Goal: Task Accomplishment & Management: Use online tool/utility

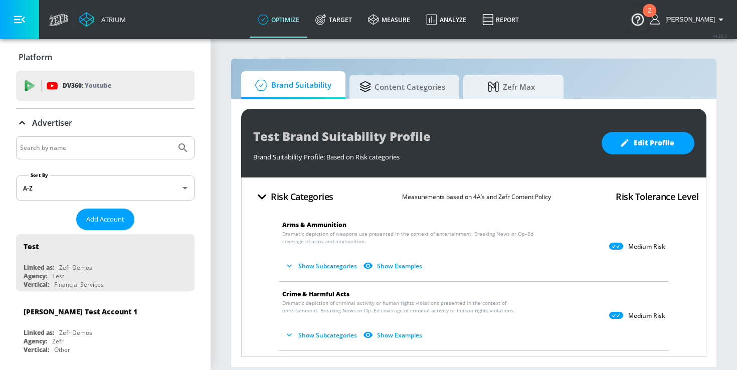
click at [103, 152] on input "Search by name" at bounding box center [96, 147] width 152 height 13
type input "cbc"
click at [179, 146] on icon "Submit Search" at bounding box center [183, 148] width 12 height 12
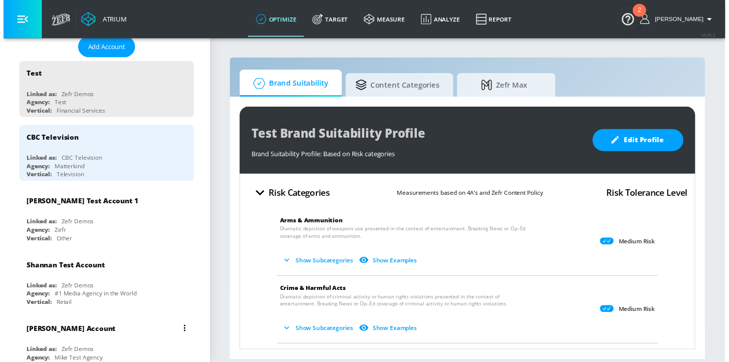
scroll to position [214, 0]
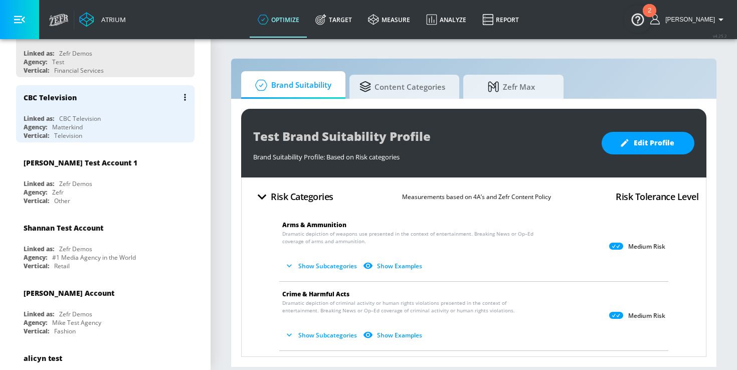
click at [116, 123] on div "Agency: Matterkind" at bounding box center [108, 127] width 168 height 9
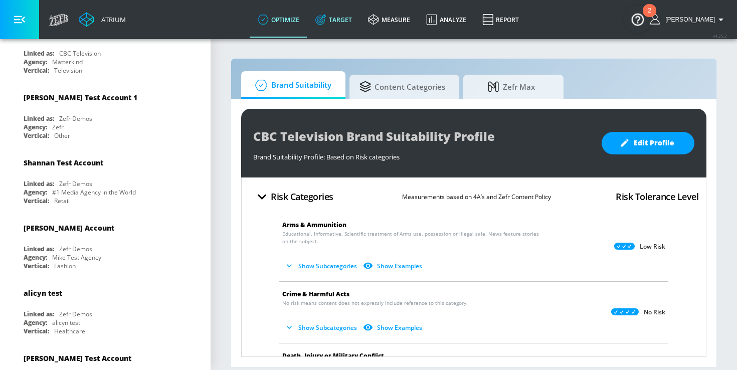
click at [325, 16] on icon at bounding box center [322, 17] width 6 height 6
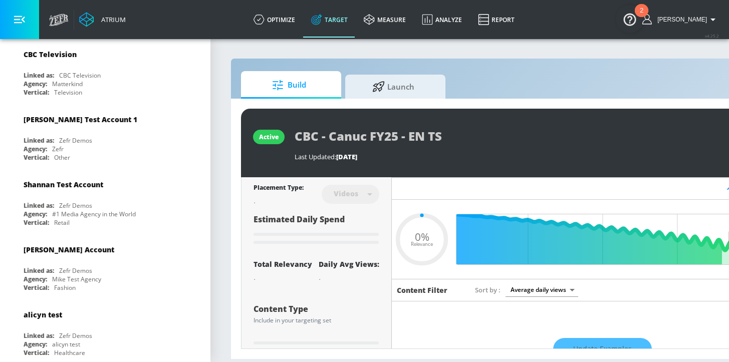
scroll to position [62, 0]
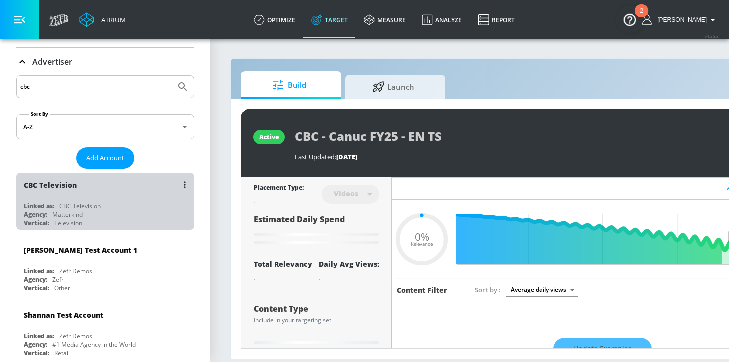
click at [128, 202] on div "Linked as: CBC Television" at bounding box center [108, 206] width 168 height 9
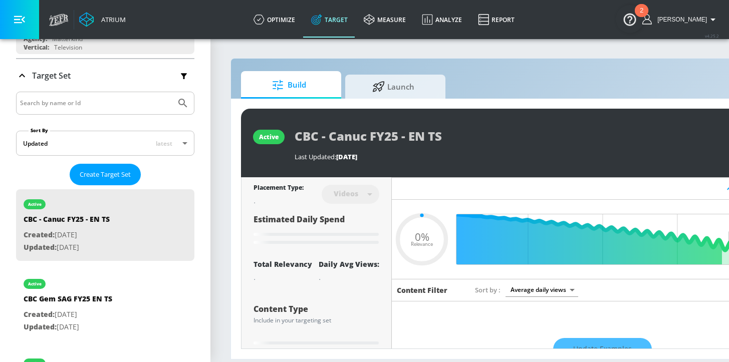
scroll to position [0, 0]
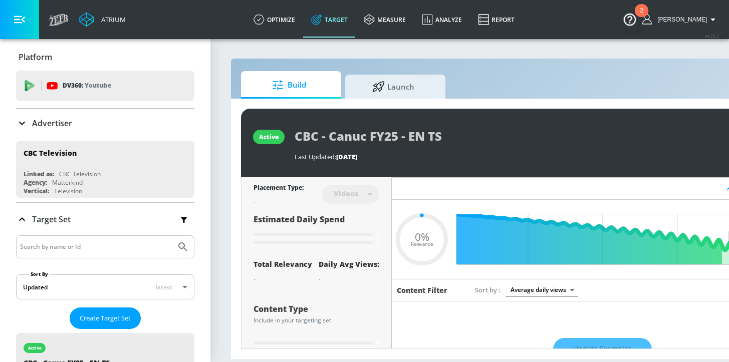
type input "0.41"
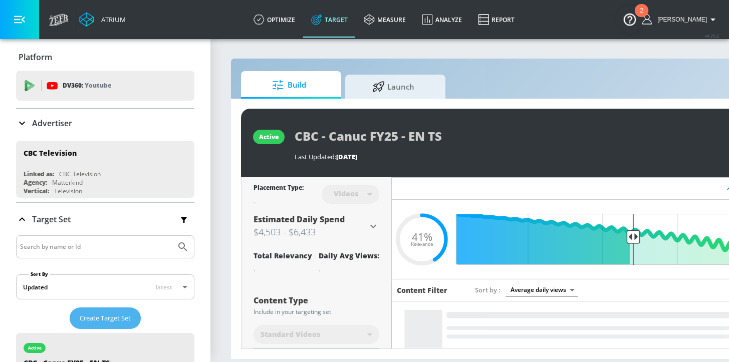
click at [117, 320] on span "Create Target Set" at bounding box center [105, 319] width 51 height 12
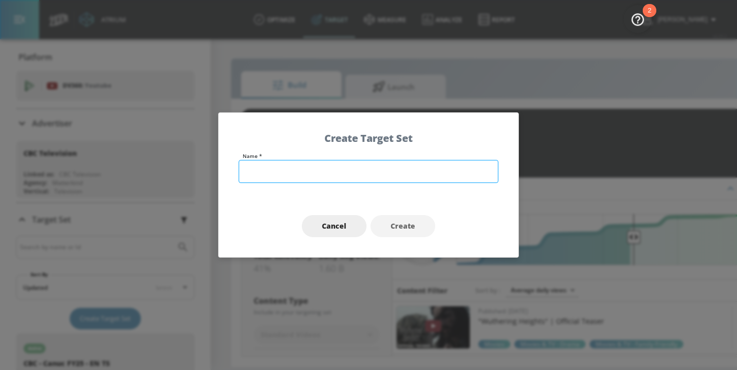
click at [275, 171] on input "text" at bounding box center [369, 171] width 260 height 23
click at [321, 172] on input "CBC - Entertains FY24 - EN TS" at bounding box center [369, 171] width 260 height 23
type input "CBC - Entertains FY26 - EN TS"
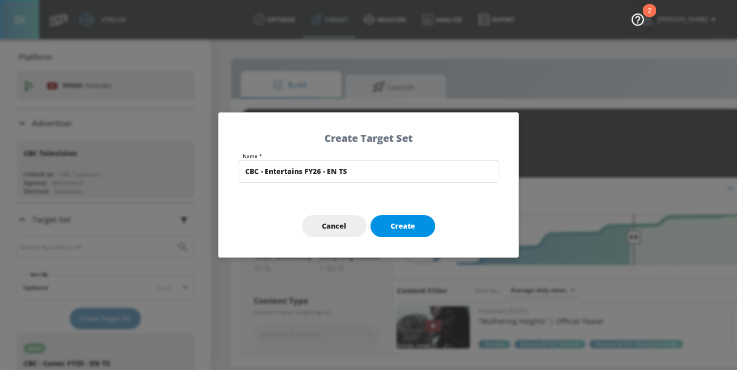
click at [402, 230] on span "Create" at bounding box center [402, 226] width 25 height 13
type input "CBC - Entertains FY26 - EN TS"
type input "channels"
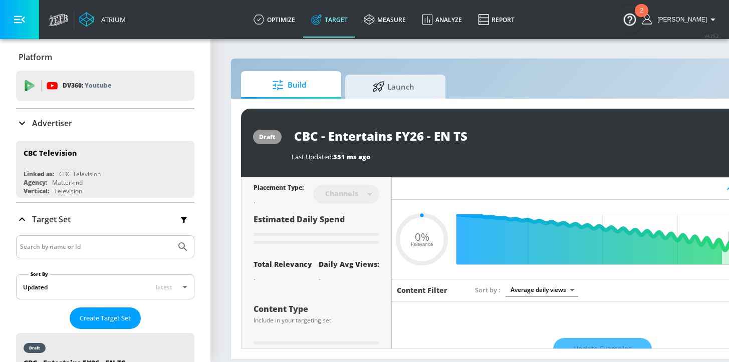
type input "0.6"
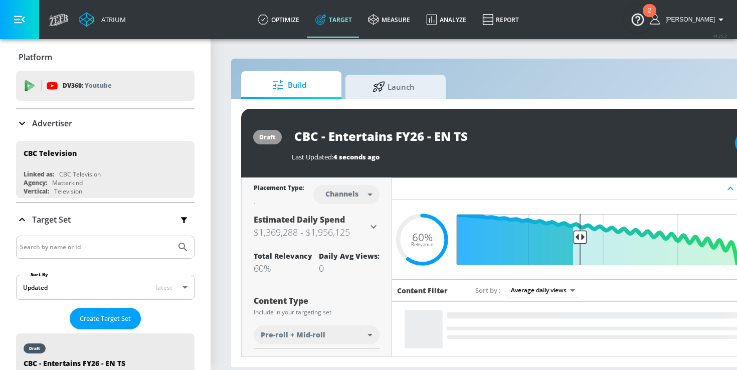
click at [349, 194] on body "Atrium optimize Target measure Analyze Report optimize Target measure Analyze R…" at bounding box center [368, 185] width 737 height 370
click at [349, 230] on div "Videos" at bounding box center [342, 233] width 29 height 11
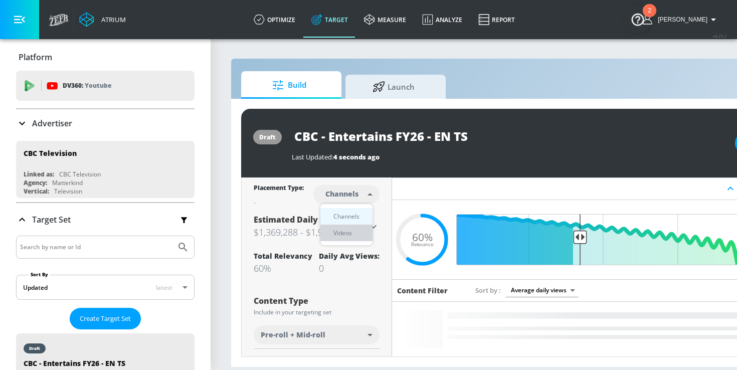
type input "videos"
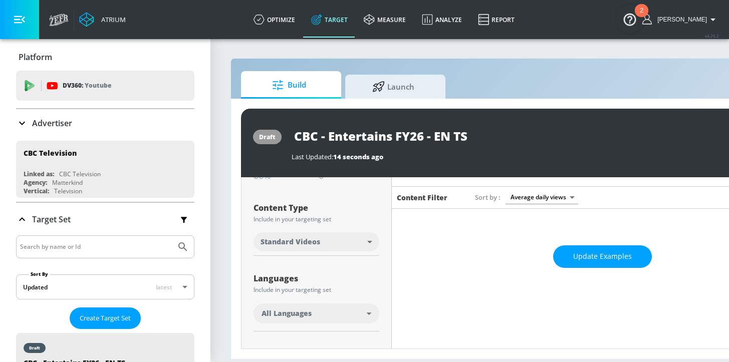
scroll to position [163, 0]
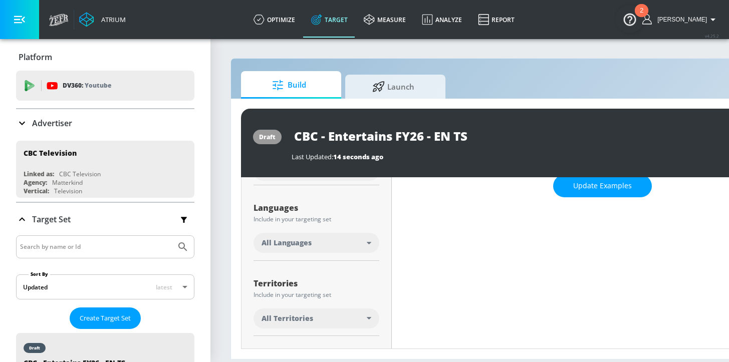
click at [319, 246] on div "All Languages" at bounding box center [314, 243] width 105 height 10
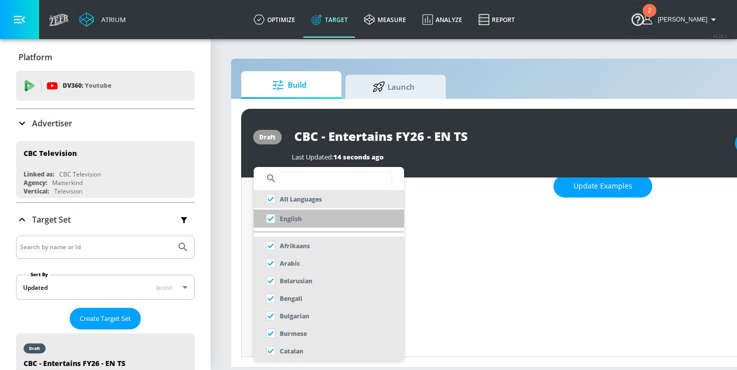
click at [292, 217] on p "English" at bounding box center [291, 218] width 22 height 11
checkbox input "false"
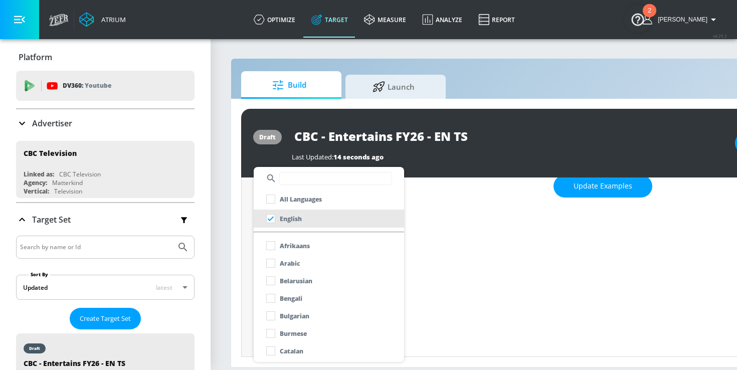
click at [246, 259] on div at bounding box center [368, 185] width 737 height 370
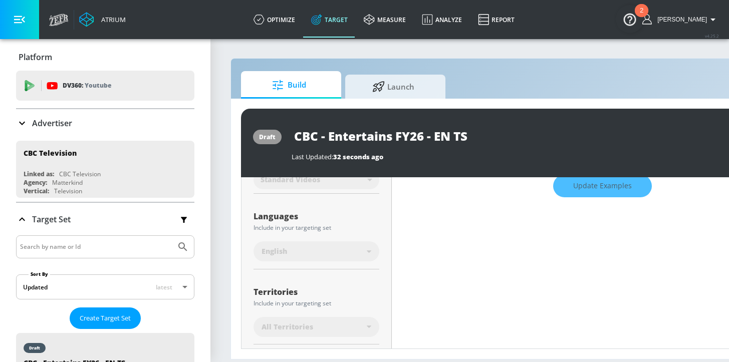
scroll to position [172, 0]
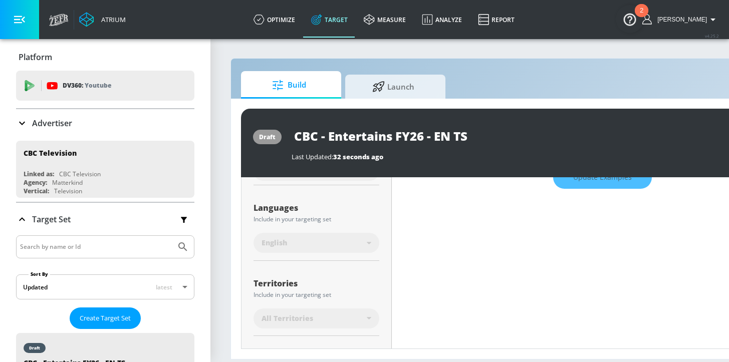
click at [297, 314] on span "All Territories" at bounding box center [288, 319] width 52 height 10
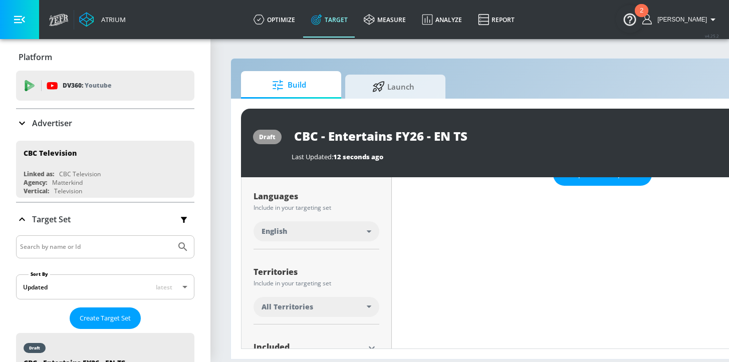
scroll to position [185, 0]
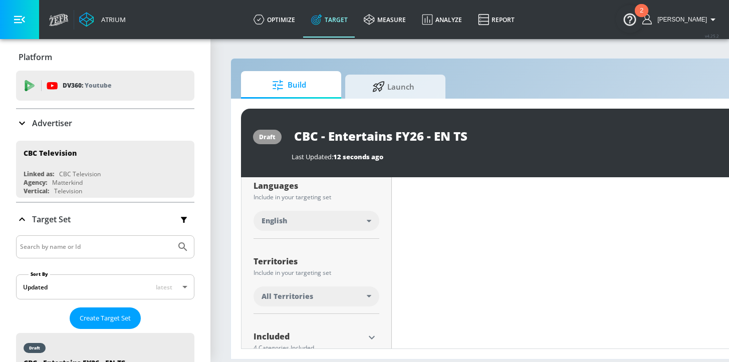
click at [292, 300] on span "All Territories" at bounding box center [288, 297] width 52 height 10
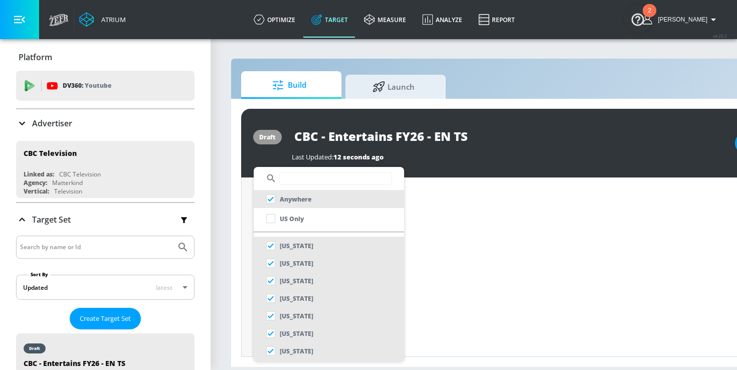
click at [303, 187] on div at bounding box center [329, 178] width 150 height 23
click at [303, 180] on input "text" at bounding box center [335, 178] width 113 height 13
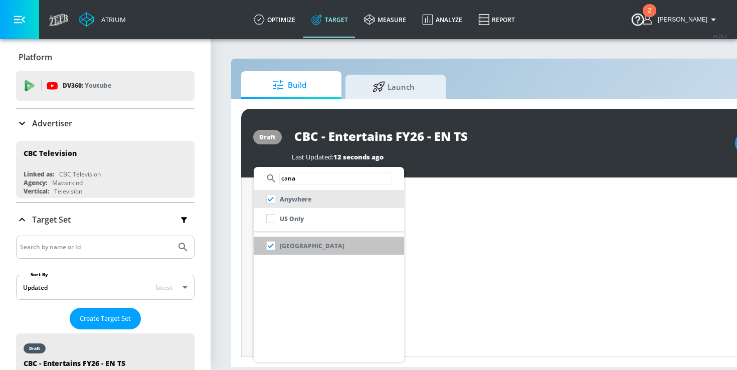
type input "cana"
click at [295, 247] on p "Canada" at bounding box center [312, 246] width 65 height 11
checkbox input "false"
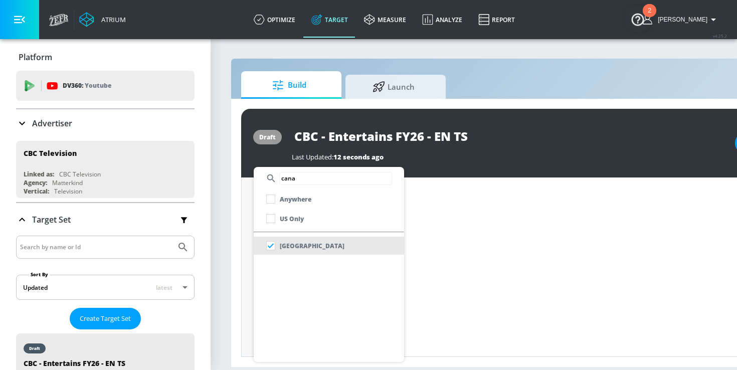
click at [248, 314] on div at bounding box center [368, 185] width 737 height 370
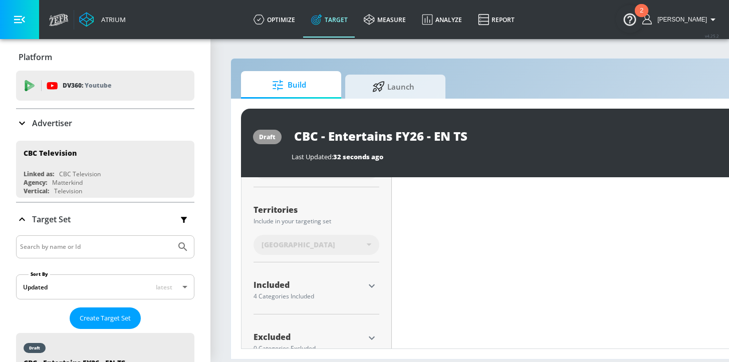
scroll to position [246, 0]
click at [370, 287] on icon "button" at bounding box center [372, 286] width 12 height 12
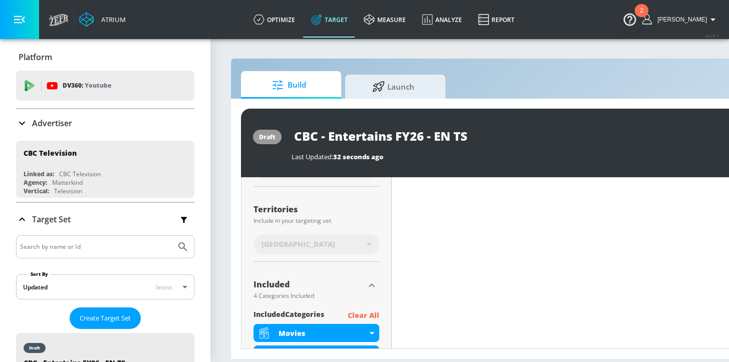
click at [366, 317] on p "Clear All" at bounding box center [364, 316] width 32 height 13
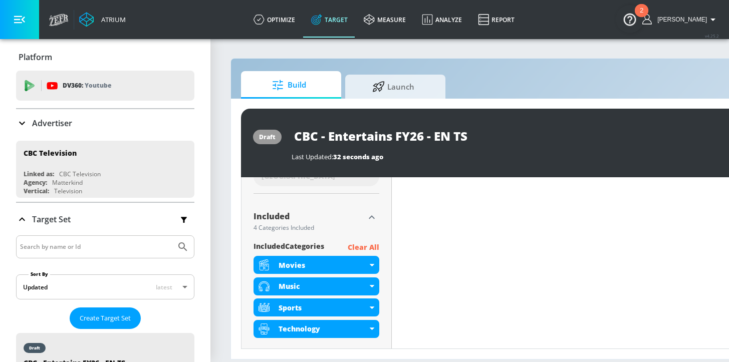
click at [318, 352] on div "Show Available Categories" at bounding box center [317, 353] width 126 height 10
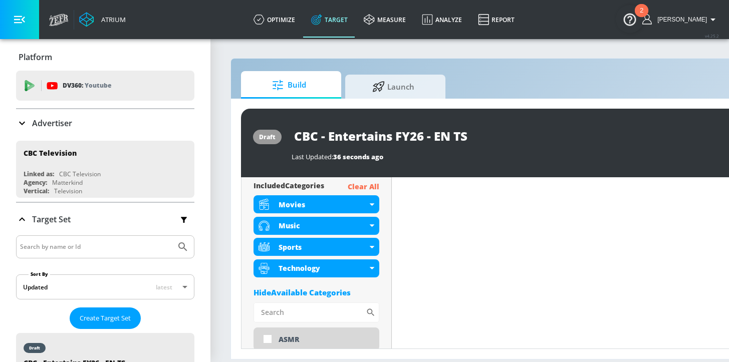
click at [360, 184] on p "Clear All" at bounding box center [364, 187] width 32 height 13
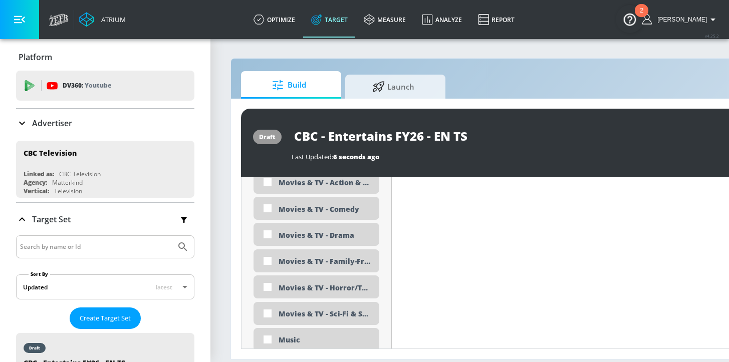
scroll to position [1976, 0]
click at [352, 263] on div "Movies & TV - Family-Friendly" at bounding box center [325, 262] width 93 height 19
checkbox input "true"
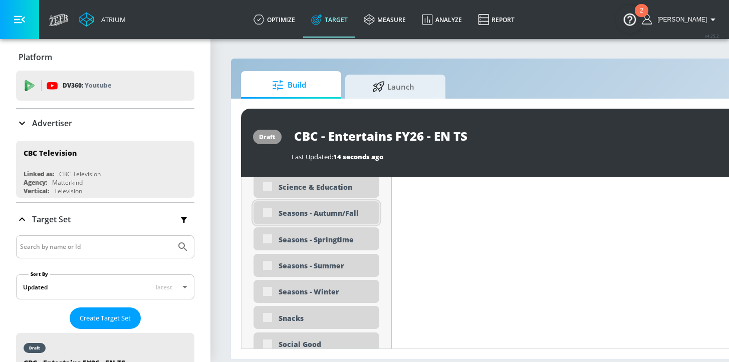
scroll to position [2529, 0]
click at [333, 218] on div "Seasons - Autumn/Fall" at bounding box center [325, 213] width 93 height 10
checkbox input "true"
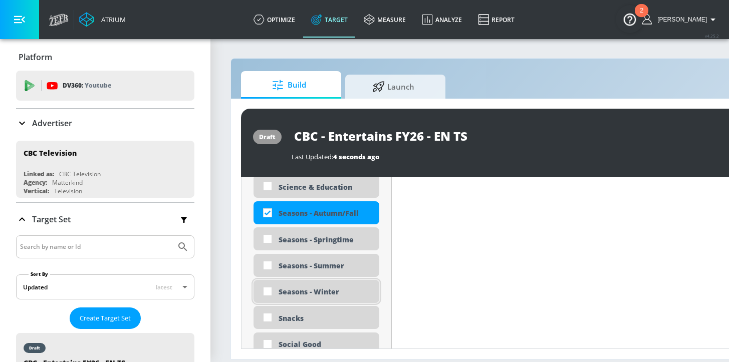
click at [333, 289] on div "Seasons - Winter" at bounding box center [325, 292] width 93 height 10
checkbox input "true"
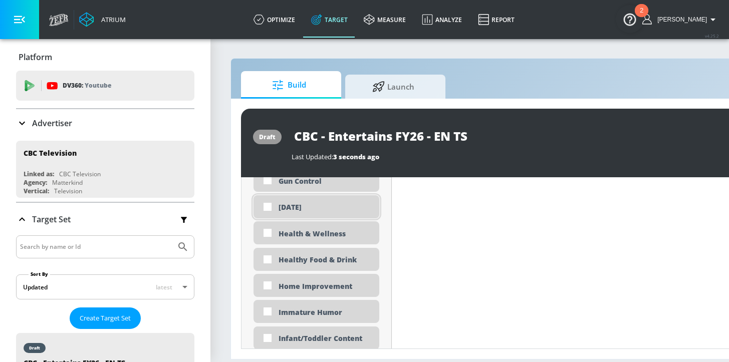
scroll to position [1650, 0]
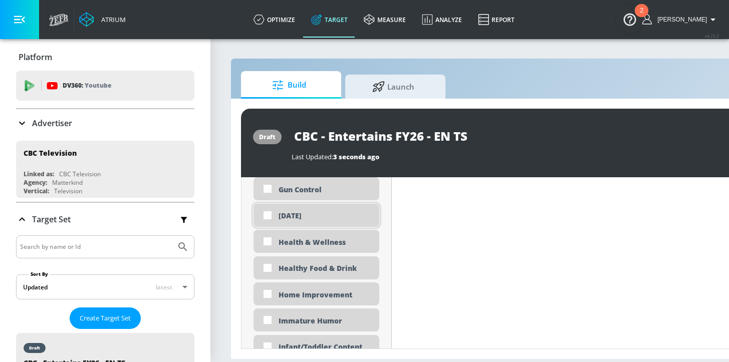
click at [296, 217] on div "Halloween" at bounding box center [325, 216] width 93 height 10
checkbox input "true"
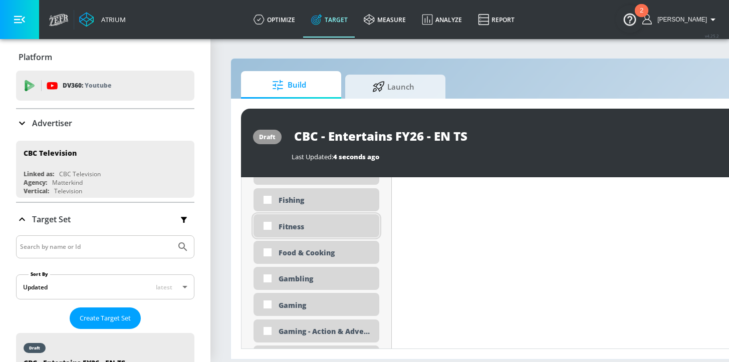
scroll to position [1312, 0]
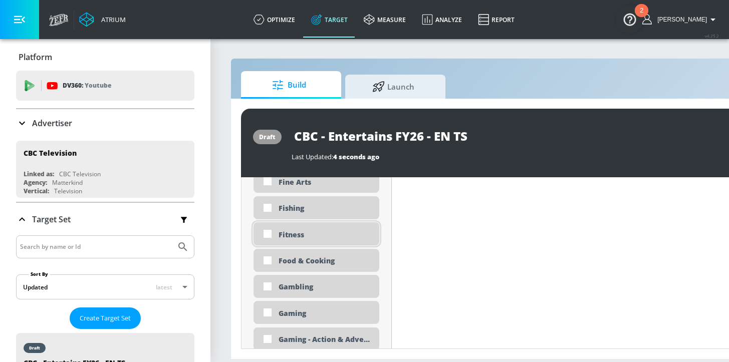
click at [317, 237] on div "Fitness" at bounding box center [325, 235] width 93 height 10
checkbox input "true"
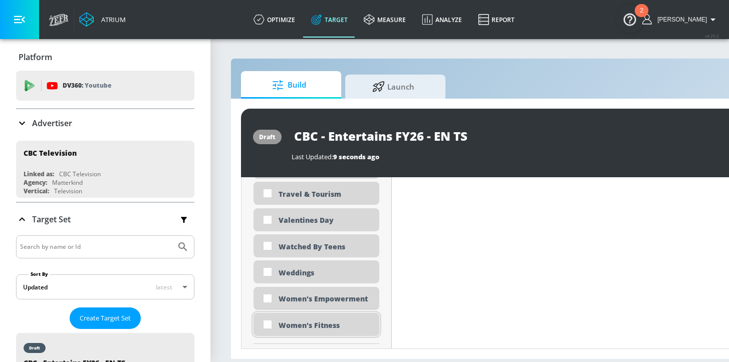
scroll to position [3107, 0]
drag, startPoint x: 321, startPoint y: 322, endPoint x: 322, endPoint y: 307, distance: 15.1
click at [321, 322] on div "Women's Fitness" at bounding box center [325, 325] width 93 height 10
checkbox input "true"
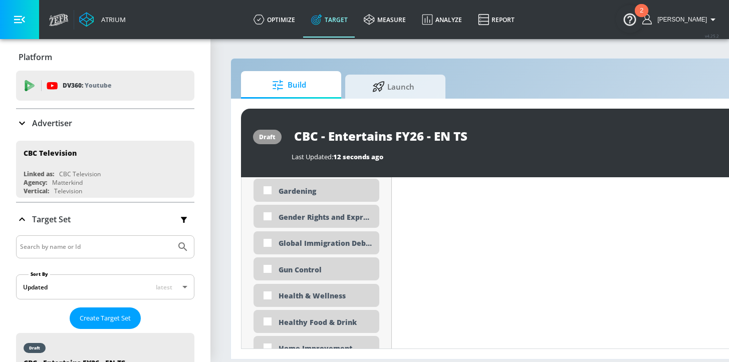
scroll to position [1521, 0]
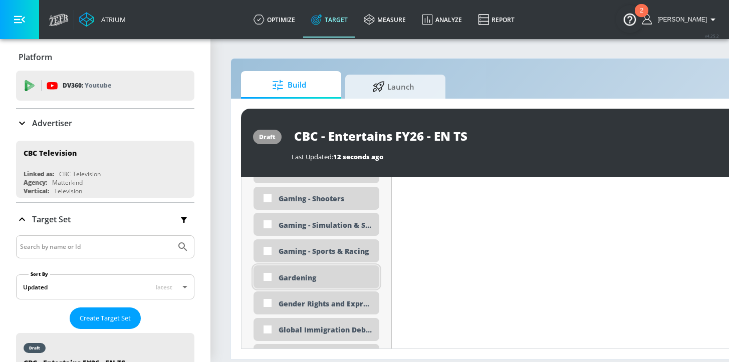
click at [310, 275] on div "Gardening" at bounding box center [325, 278] width 93 height 10
checkbox input "true"
click at [304, 229] on div "DE&I - Asian Voices" at bounding box center [325, 226] width 93 height 10
checkbox input "true"
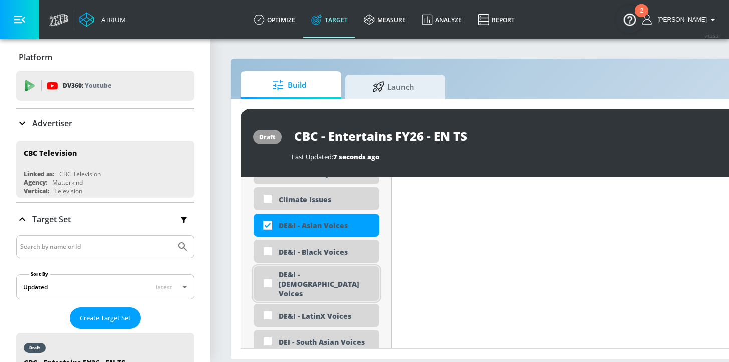
drag, startPoint x: 308, startPoint y: 250, endPoint x: 315, endPoint y: 283, distance: 33.7
click at [308, 249] on div "DE&I - Black Voices" at bounding box center [325, 253] width 93 height 10
checkbox input "true"
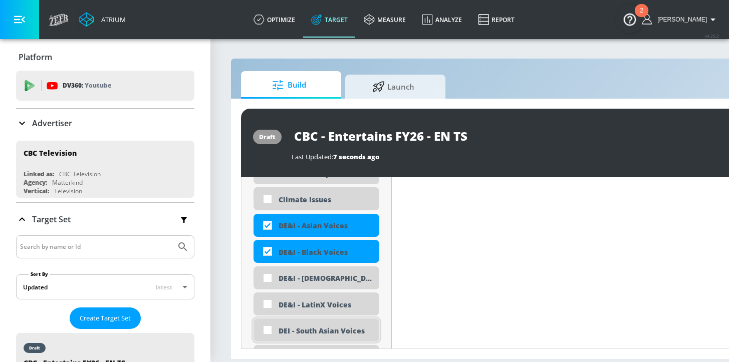
click at [313, 327] on div "DEI - South Asian Voices" at bounding box center [325, 331] width 93 height 10
checkbox input "true"
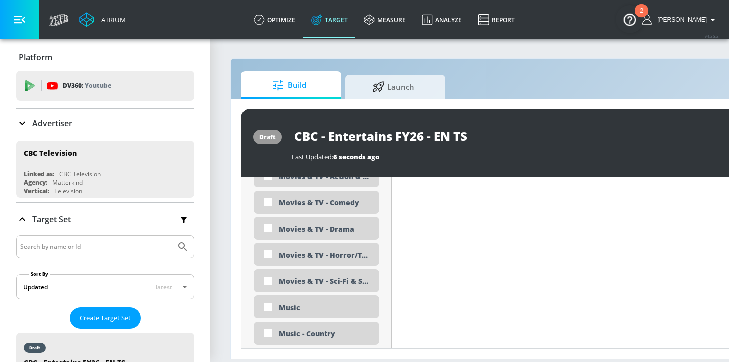
scroll to position [1929, 0]
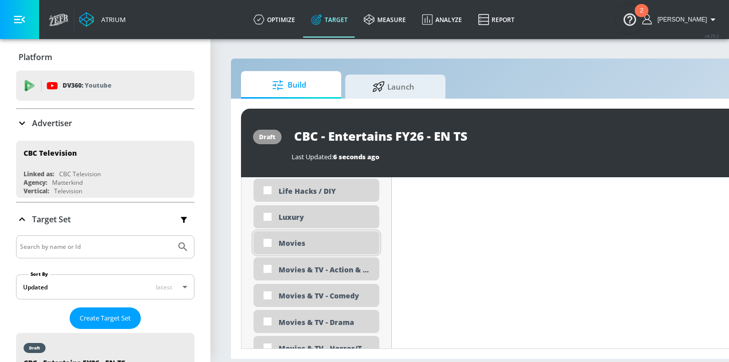
click at [303, 248] on div "Movies" at bounding box center [325, 244] width 93 height 10
checkbox input "true"
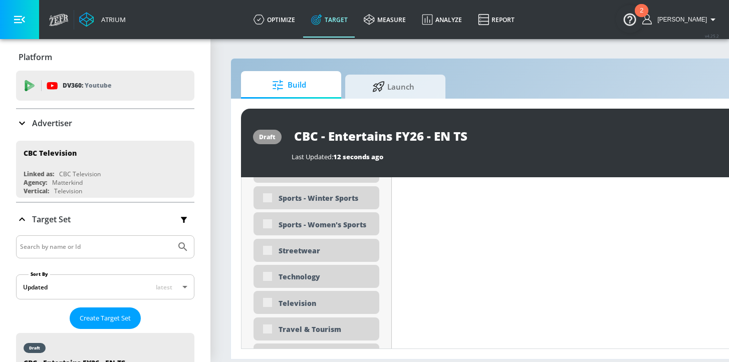
scroll to position [2982, 0]
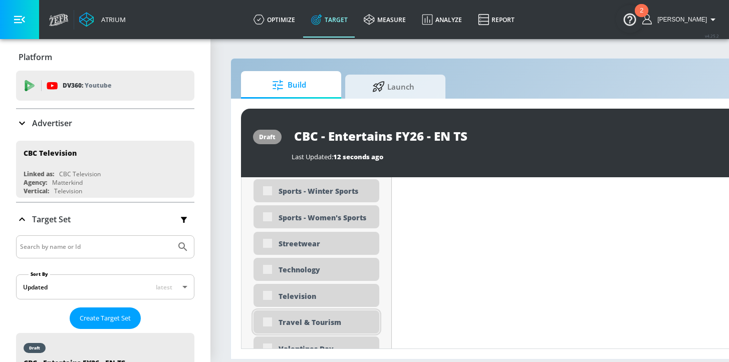
click at [309, 322] on div "Travel & Tourism" at bounding box center [325, 323] width 93 height 10
click at [235, 325] on div "draft CBC - Entertains FY26 - EN TS Last Updated: 28 seconds ago Activate Place…" at bounding box center [527, 229] width 592 height 261
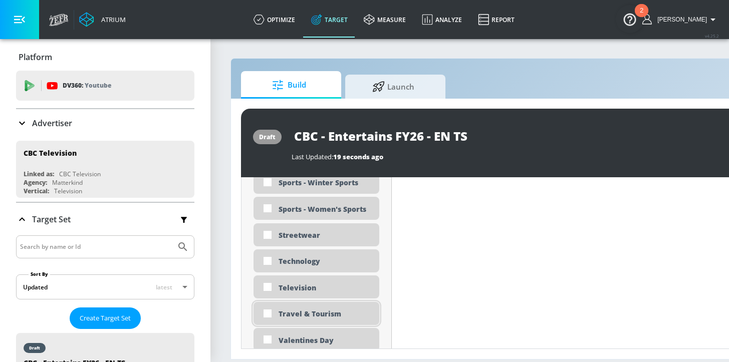
scroll to position [2974, 0]
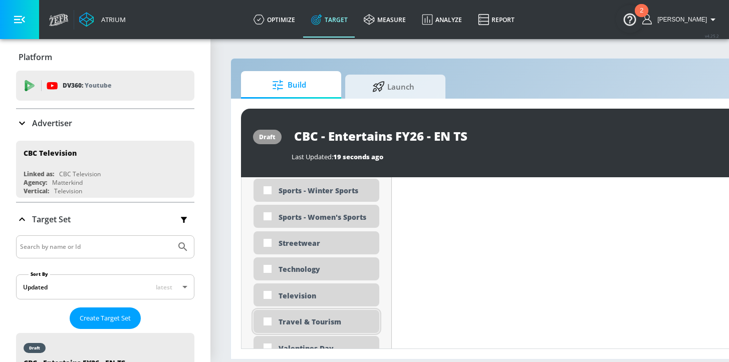
click at [294, 327] on div "Travel & Tourism" at bounding box center [325, 322] width 93 height 10
checkbox input "true"
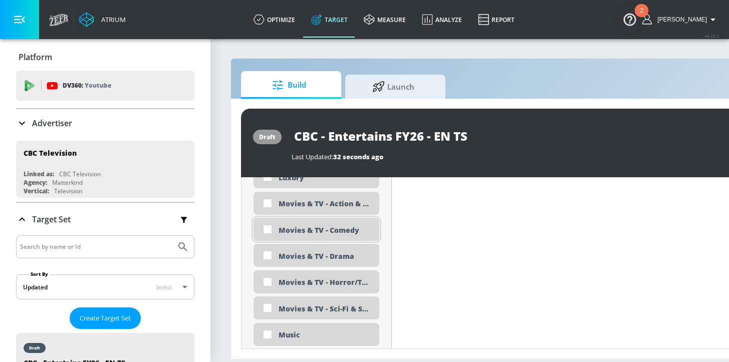
scroll to position [2009, 0]
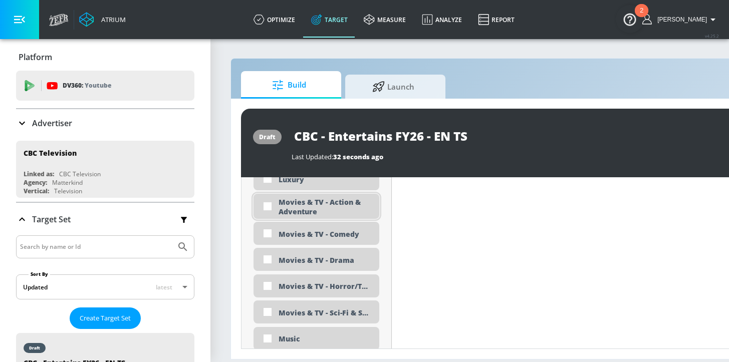
click at [341, 209] on div "Movies & TV - Action & Adventure" at bounding box center [325, 206] width 93 height 19
checkbox input "true"
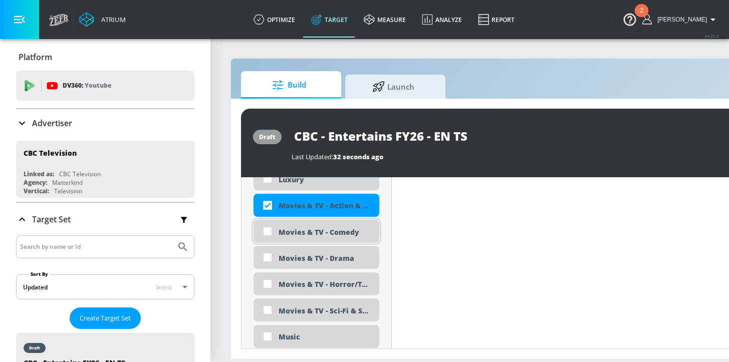
click at [337, 229] on div "Movies & TV - Comedy" at bounding box center [325, 233] width 93 height 10
checkbox input "true"
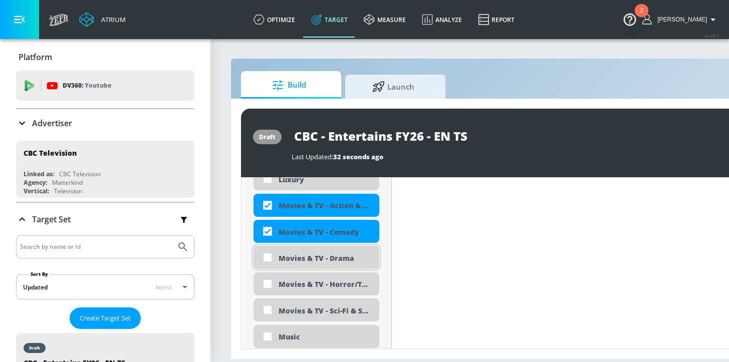
click at [340, 257] on div "Movies & TV - Drama" at bounding box center [325, 259] width 93 height 10
checkbox input "true"
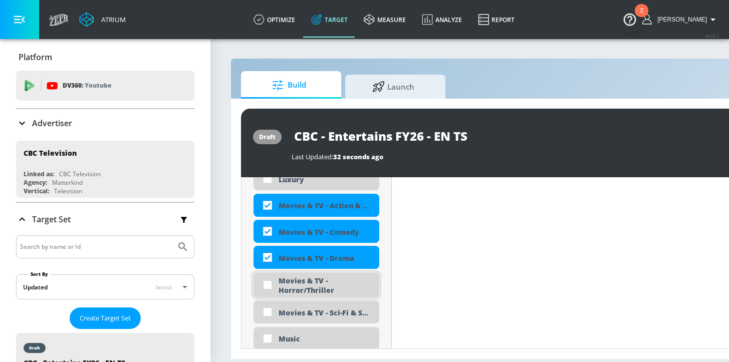
click at [339, 281] on div "Movies & TV - Horror/Thriller" at bounding box center [325, 285] width 93 height 19
checkbox input "true"
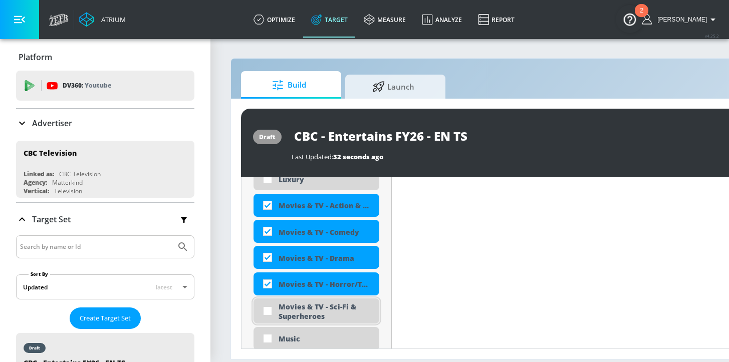
click at [339, 310] on div "Movies & TV - Sci-Fi & Superheroes" at bounding box center [325, 311] width 93 height 19
checkbox input "true"
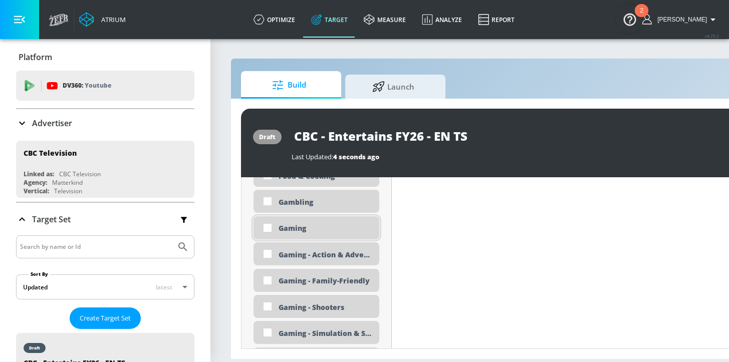
scroll to position [1559, 0]
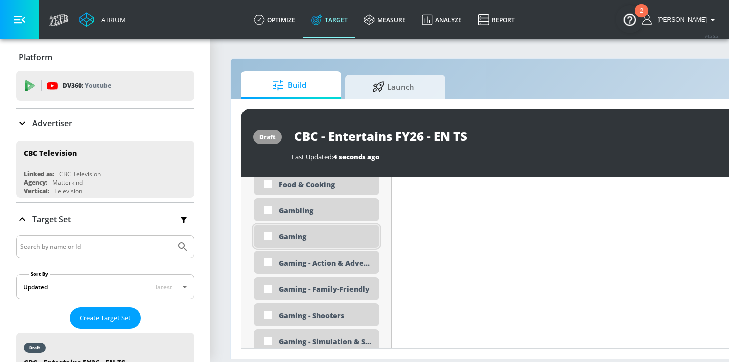
click at [303, 239] on div "Gaming" at bounding box center [325, 237] width 93 height 10
checkbox input "true"
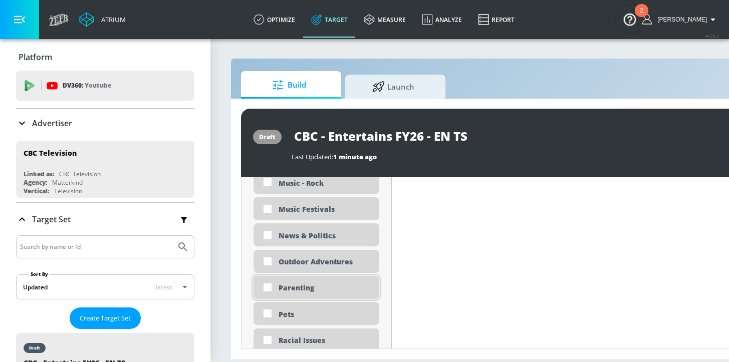
scroll to position [2334, 0]
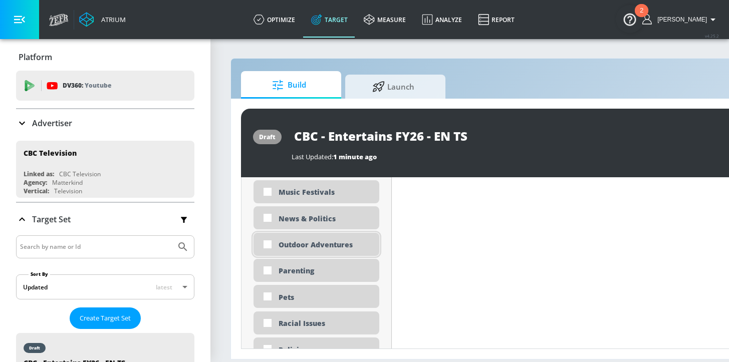
click at [312, 243] on div "Outdoor Adventures" at bounding box center [325, 245] width 93 height 10
checkbox input "true"
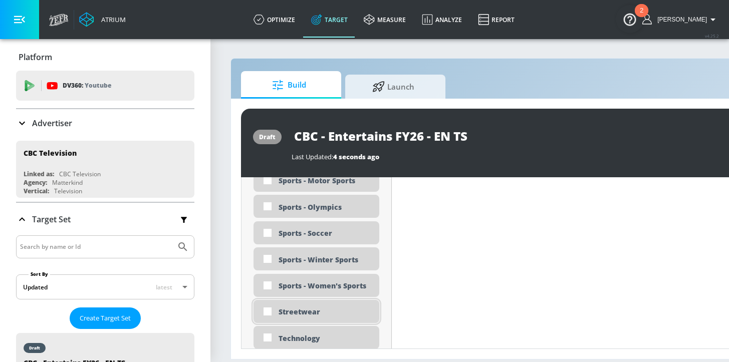
scroll to position [3069, 0]
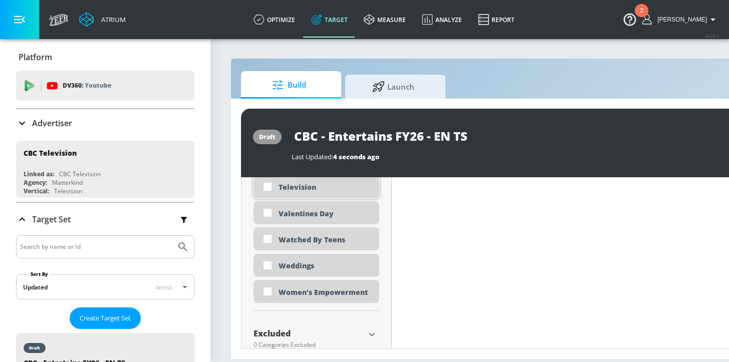
click at [306, 193] on div "Television" at bounding box center [317, 186] width 126 height 23
checkbox input "true"
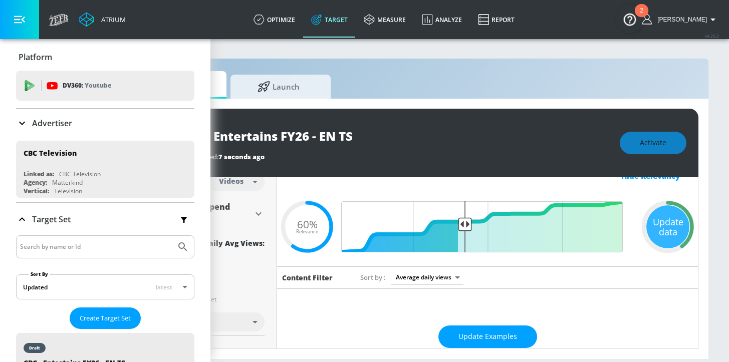
scroll to position [0, 0]
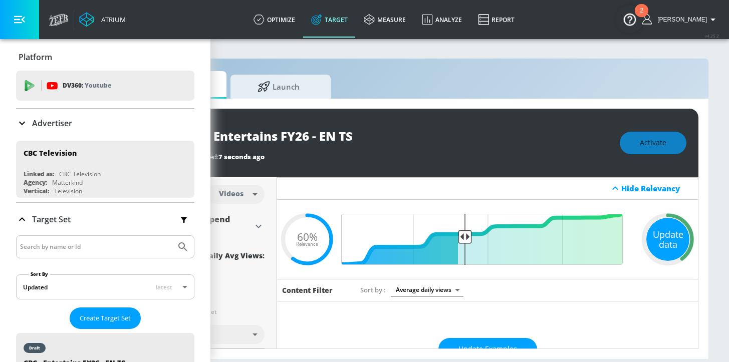
click at [674, 247] on div "Update data" at bounding box center [667, 239] width 43 height 43
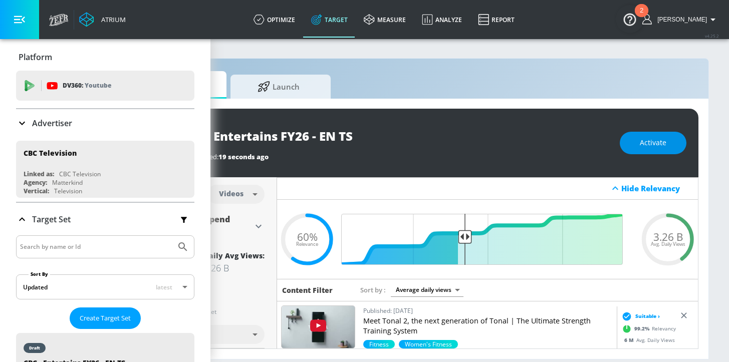
click at [658, 146] on span "Activate" at bounding box center [653, 143] width 27 height 13
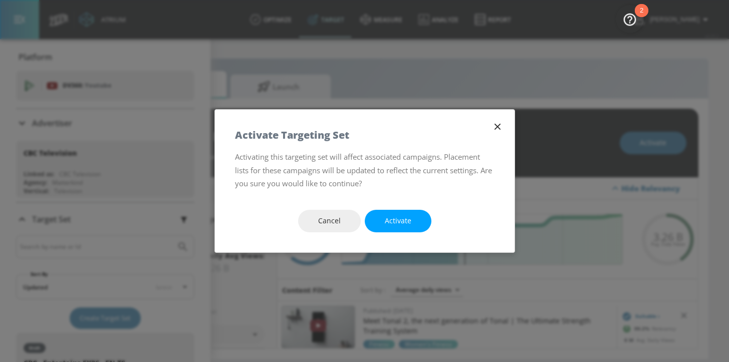
scroll to position [0, 115]
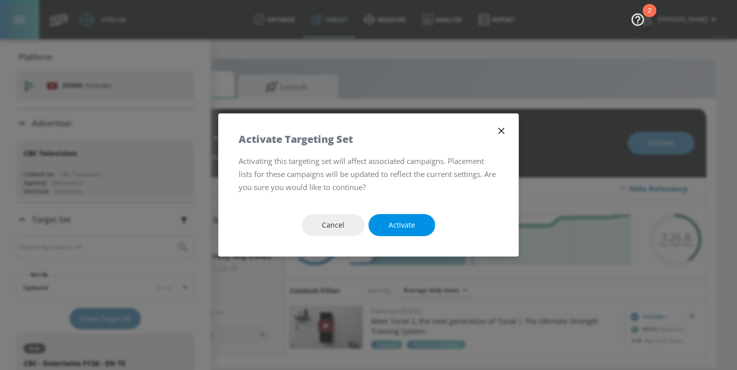
click at [408, 225] on span "Activate" at bounding box center [401, 225] width 27 height 13
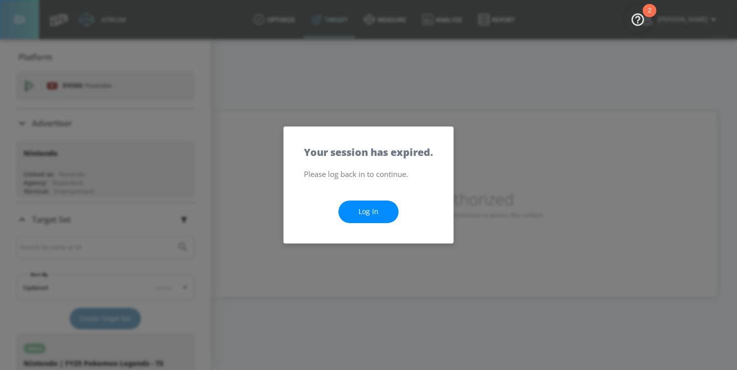
scroll to position [287, 0]
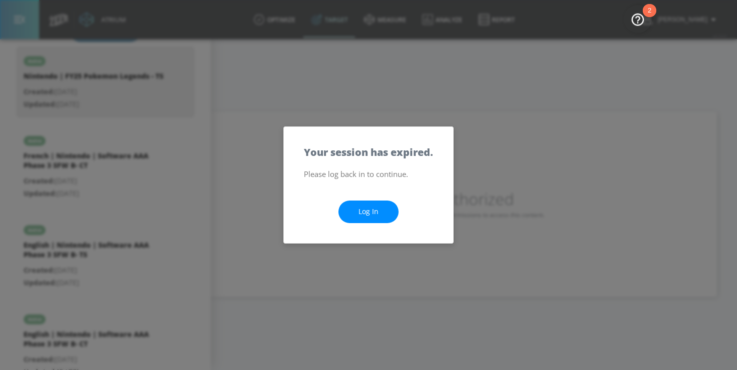
click at [378, 213] on link "Log In" at bounding box center [368, 211] width 60 height 23
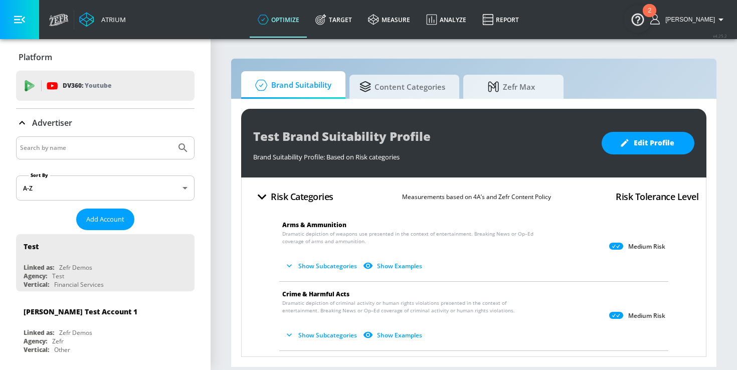
click at [90, 150] on input "Search by name" at bounding box center [96, 147] width 152 height 13
type input "cbc"
click at [178, 146] on icon "Submit Search" at bounding box center [183, 148] width 12 height 12
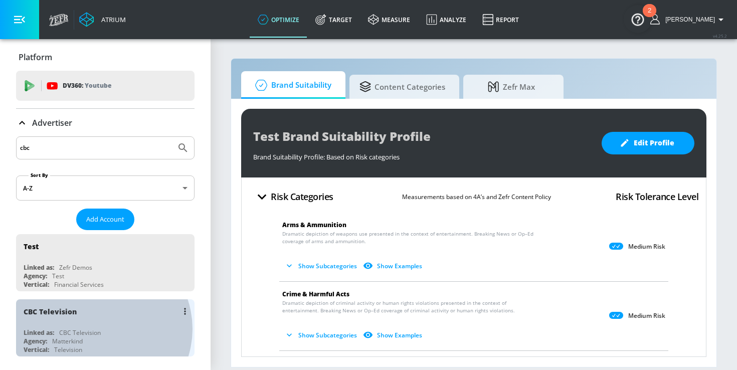
click at [100, 328] on div "CBC Television" at bounding box center [80, 332] width 42 height 9
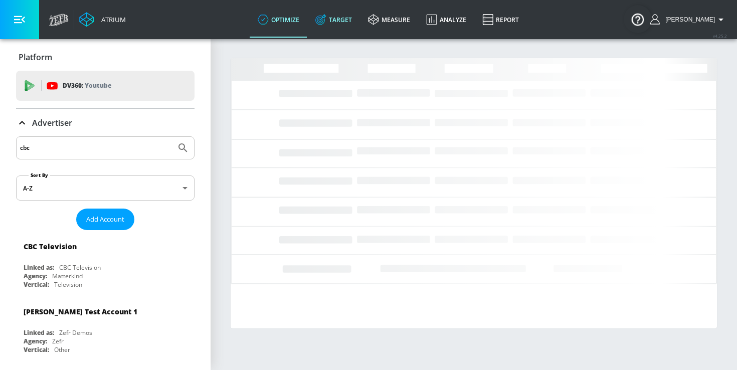
click at [344, 10] on link "Target" at bounding box center [333, 20] width 53 height 36
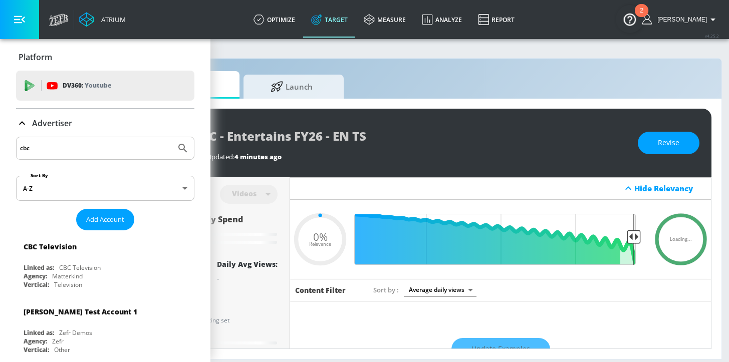
scroll to position [0, 110]
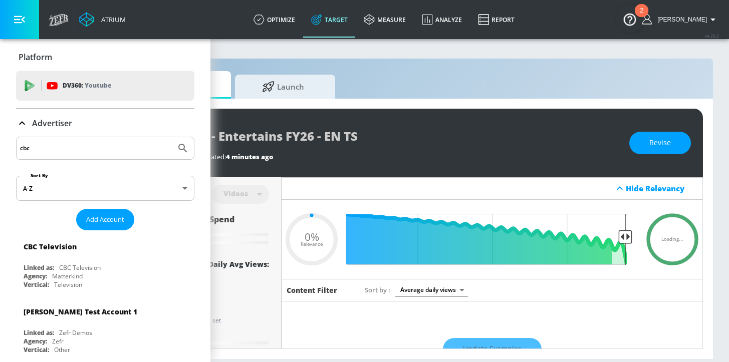
type input "0.6"
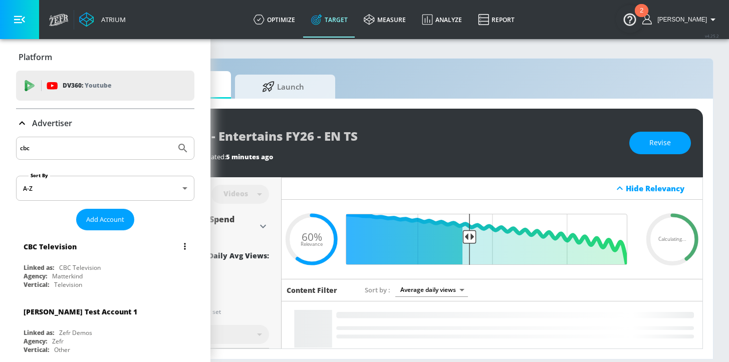
click at [135, 260] on div "CBC Television Linked as: CBC Television Agency: Matterkind Vertical: Television" at bounding box center [105, 263] width 178 height 57
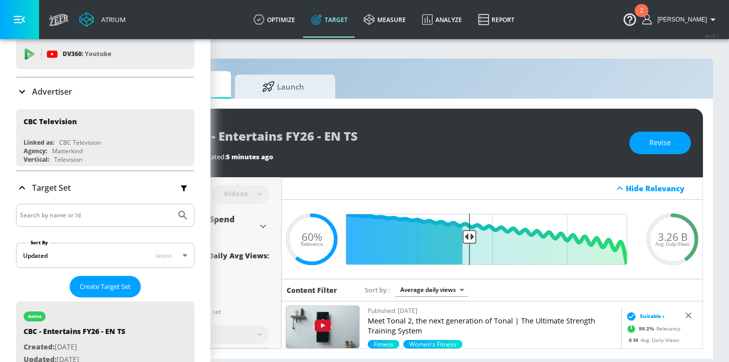
scroll to position [85, 0]
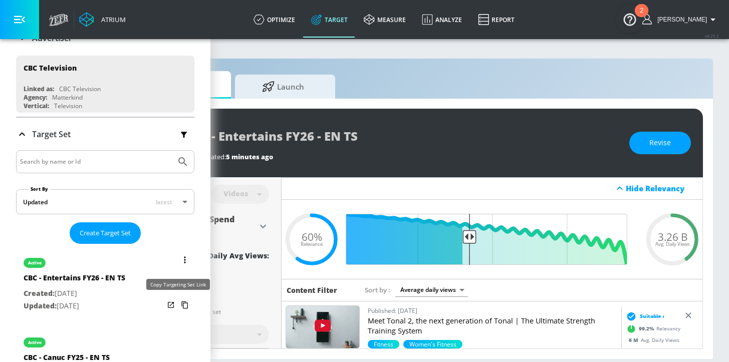
click at [178, 307] on icon "list of Target Set" at bounding box center [185, 305] width 16 height 16
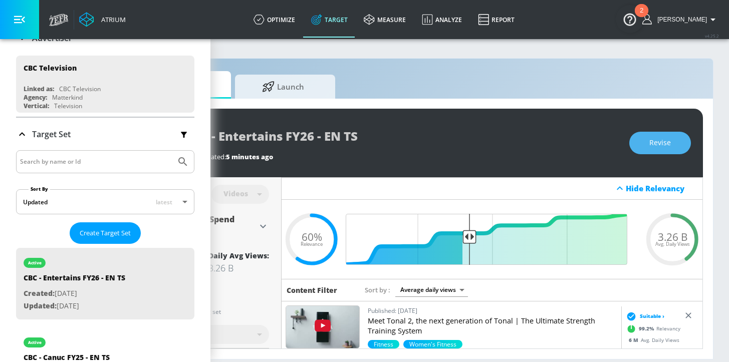
click at [657, 145] on button "Revise" at bounding box center [660, 143] width 62 height 23
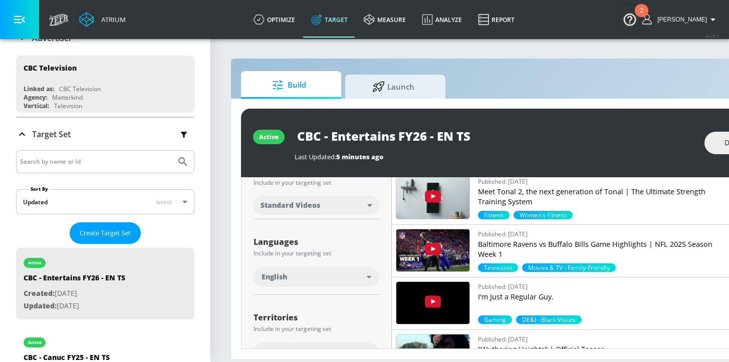
scroll to position [256, 0]
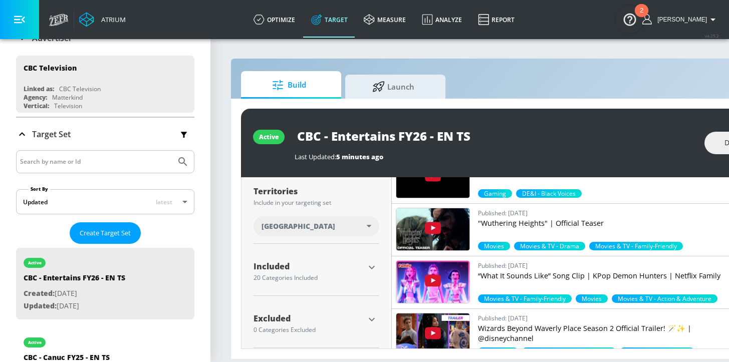
click at [375, 323] on icon "button" at bounding box center [372, 320] width 12 height 12
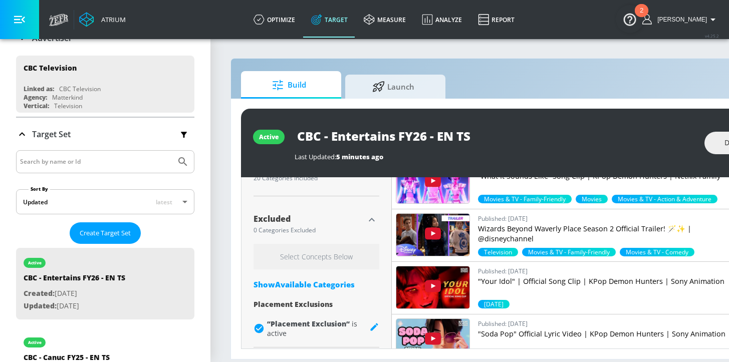
scroll to position [2, 0]
click at [310, 280] on div "Show Available Categories" at bounding box center [317, 285] width 126 height 10
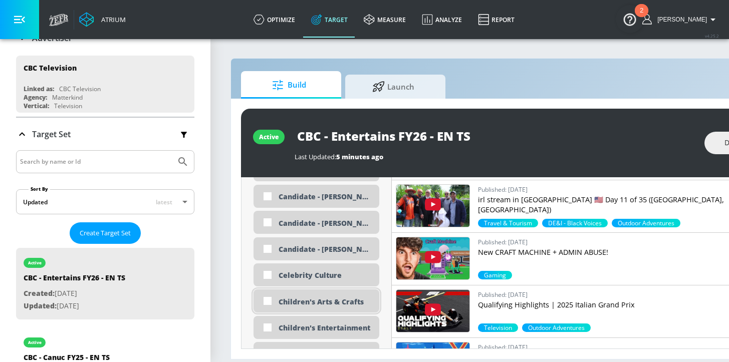
scroll to position [755, 0]
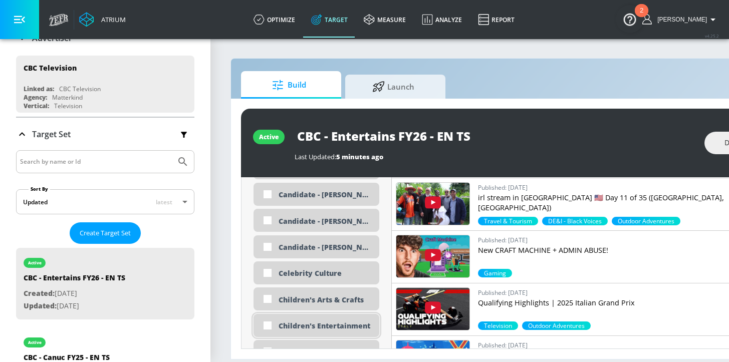
click at [337, 326] on div "Children's Entertainment" at bounding box center [325, 326] width 93 height 10
checkbox input "true"
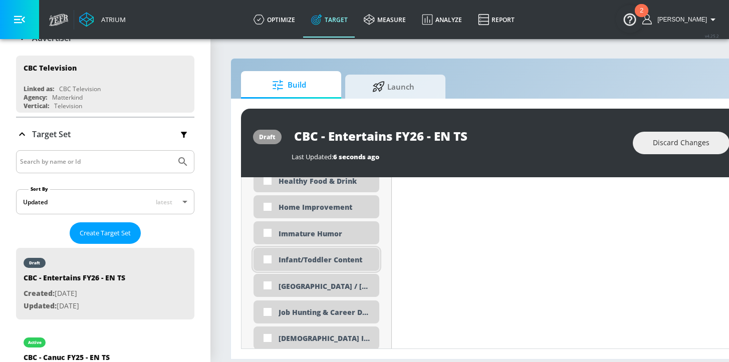
scroll to position [1529, 0]
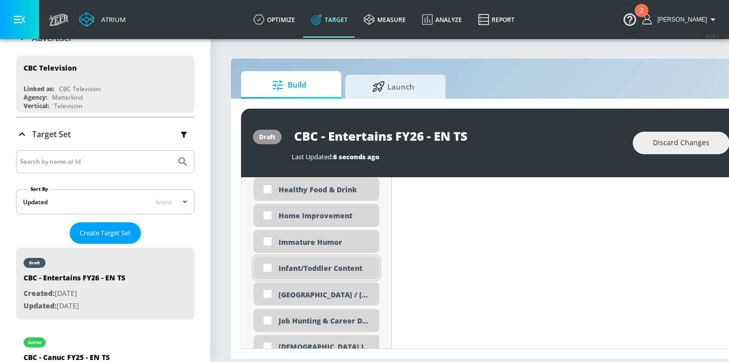
click at [321, 268] on div "Infant/Toddler Content" at bounding box center [325, 269] width 93 height 10
checkbox input "true"
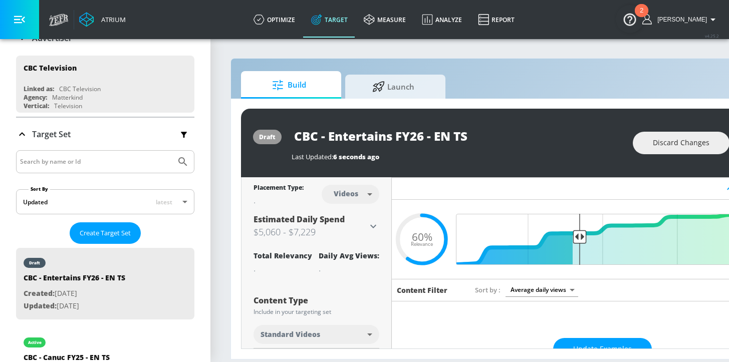
scroll to position [0, 122]
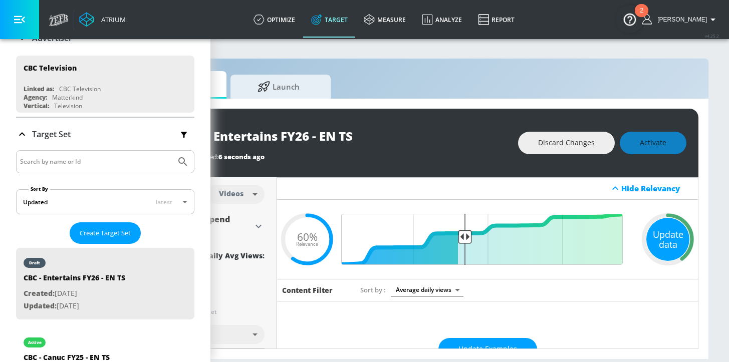
click at [647, 245] on div "Update data" at bounding box center [667, 239] width 43 height 43
